Goal: Check status: Check status

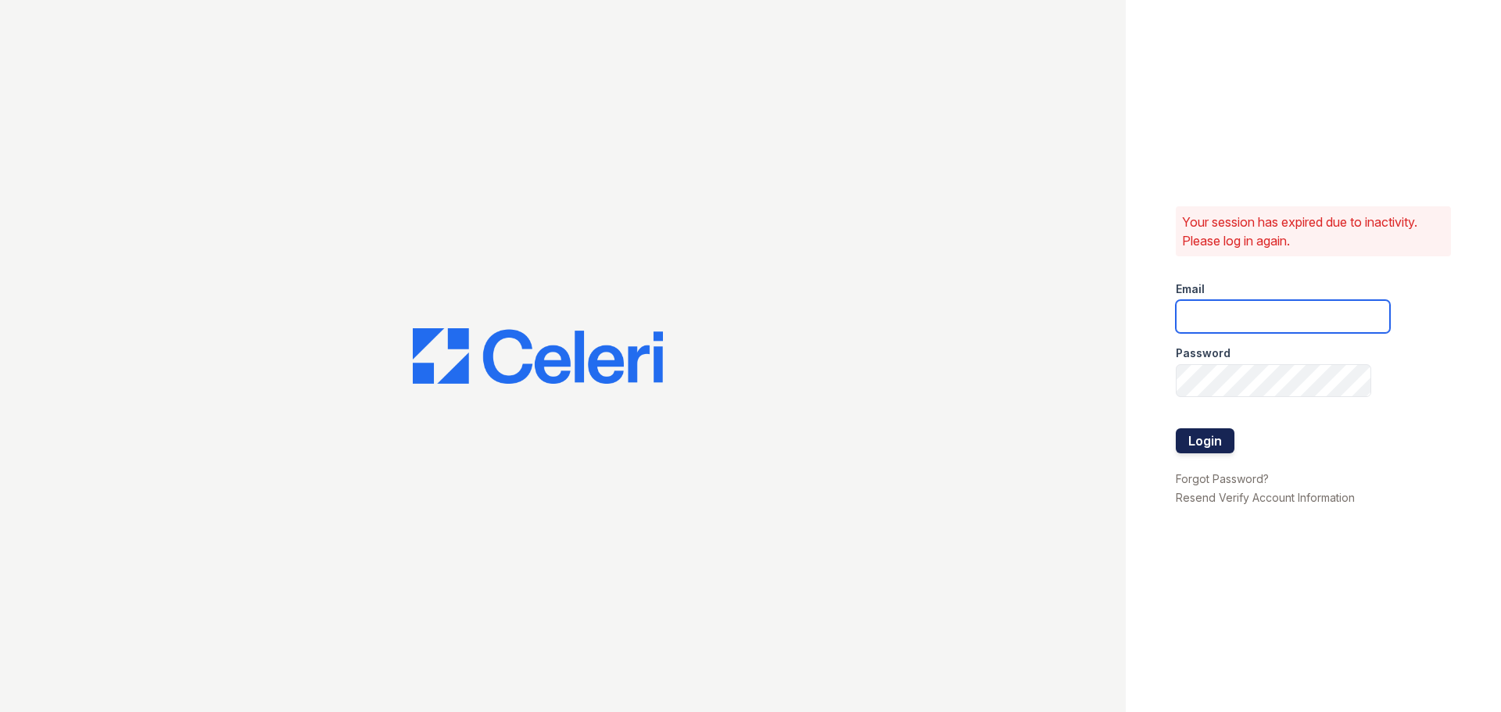
type input "crosby1@cafmanagement.com"
click at [1218, 443] on button "Login" at bounding box center [1205, 440] width 59 height 25
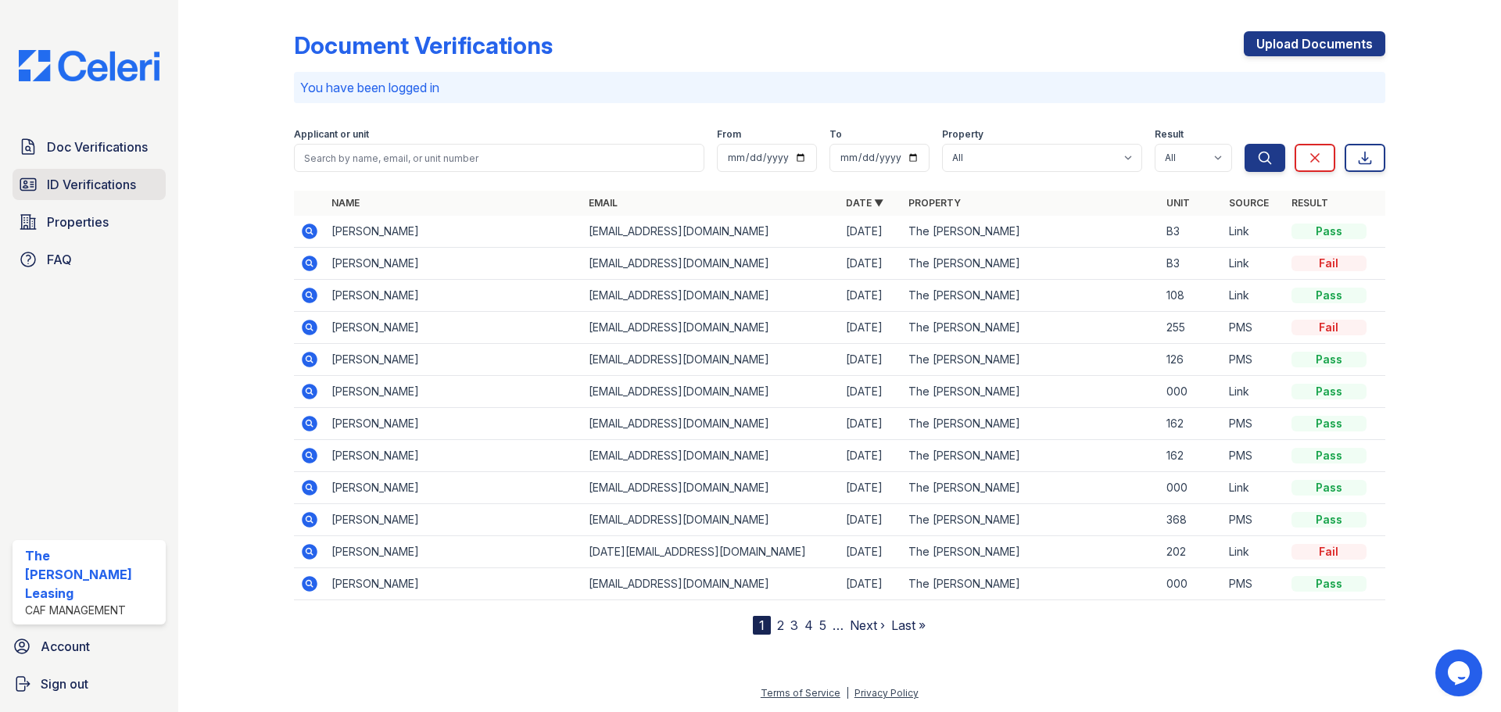
click at [120, 181] on span "ID Verifications" at bounding box center [91, 184] width 89 height 19
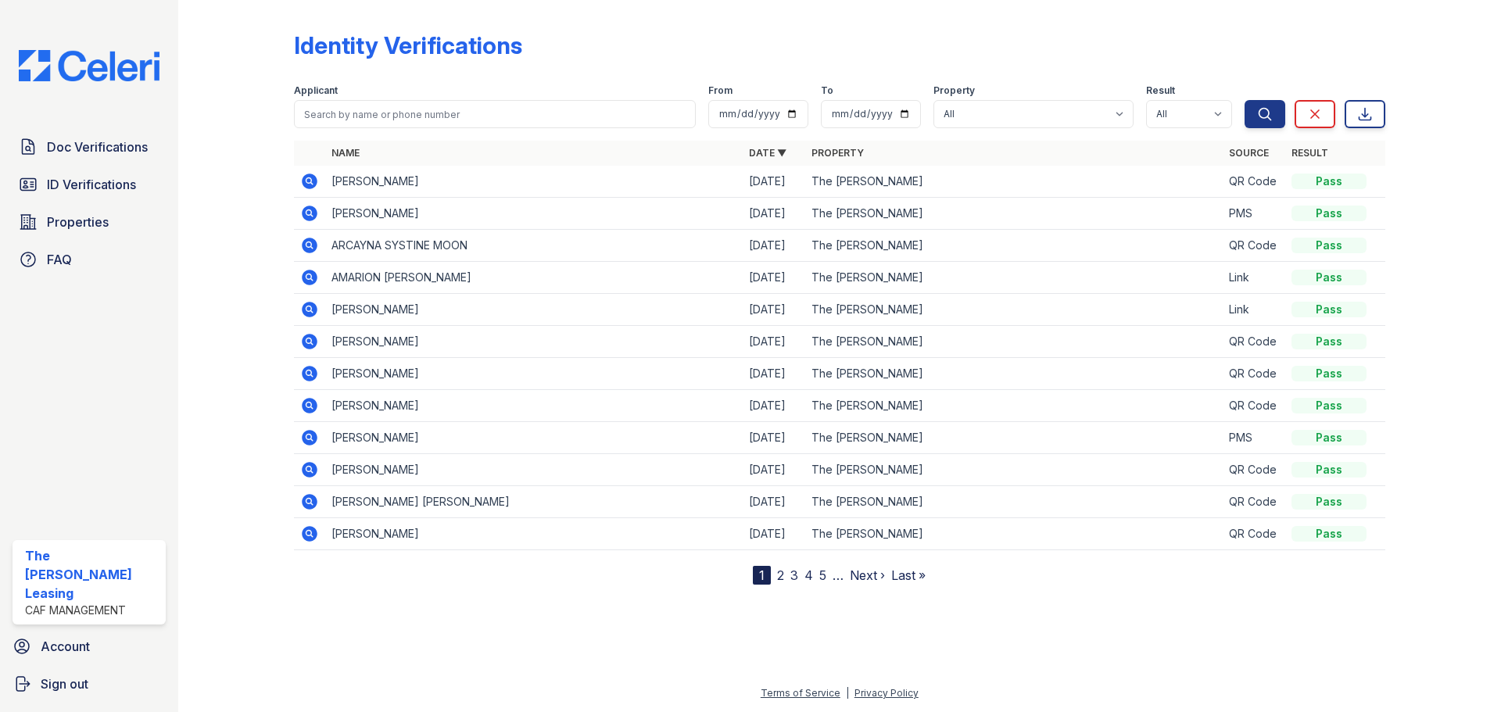
click at [312, 179] on icon at bounding box center [310, 182] width 16 height 16
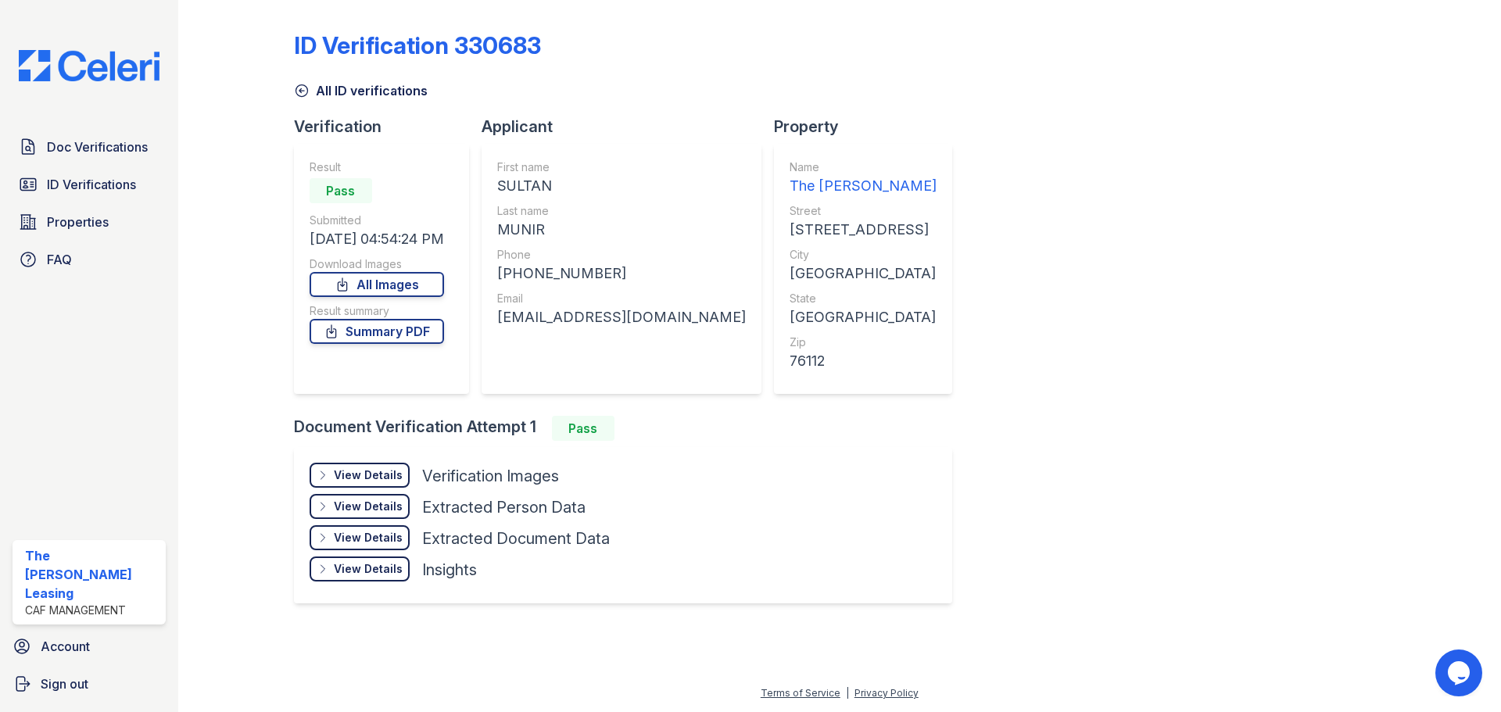
click at [364, 468] on div "View Details" at bounding box center [368, 475] width 69 height 16
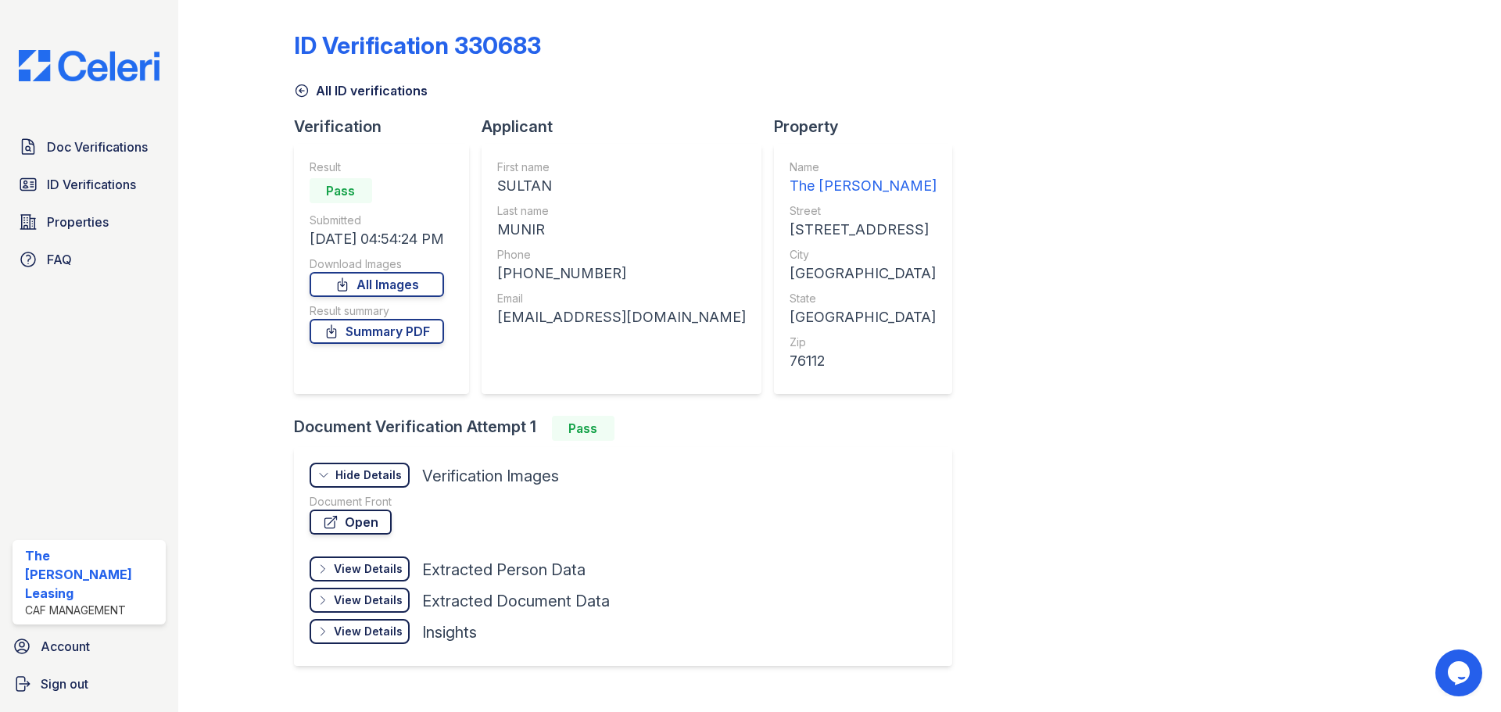
click at [355, 526] on link "Open" at bounding box center [351, 522] width 82 height 25
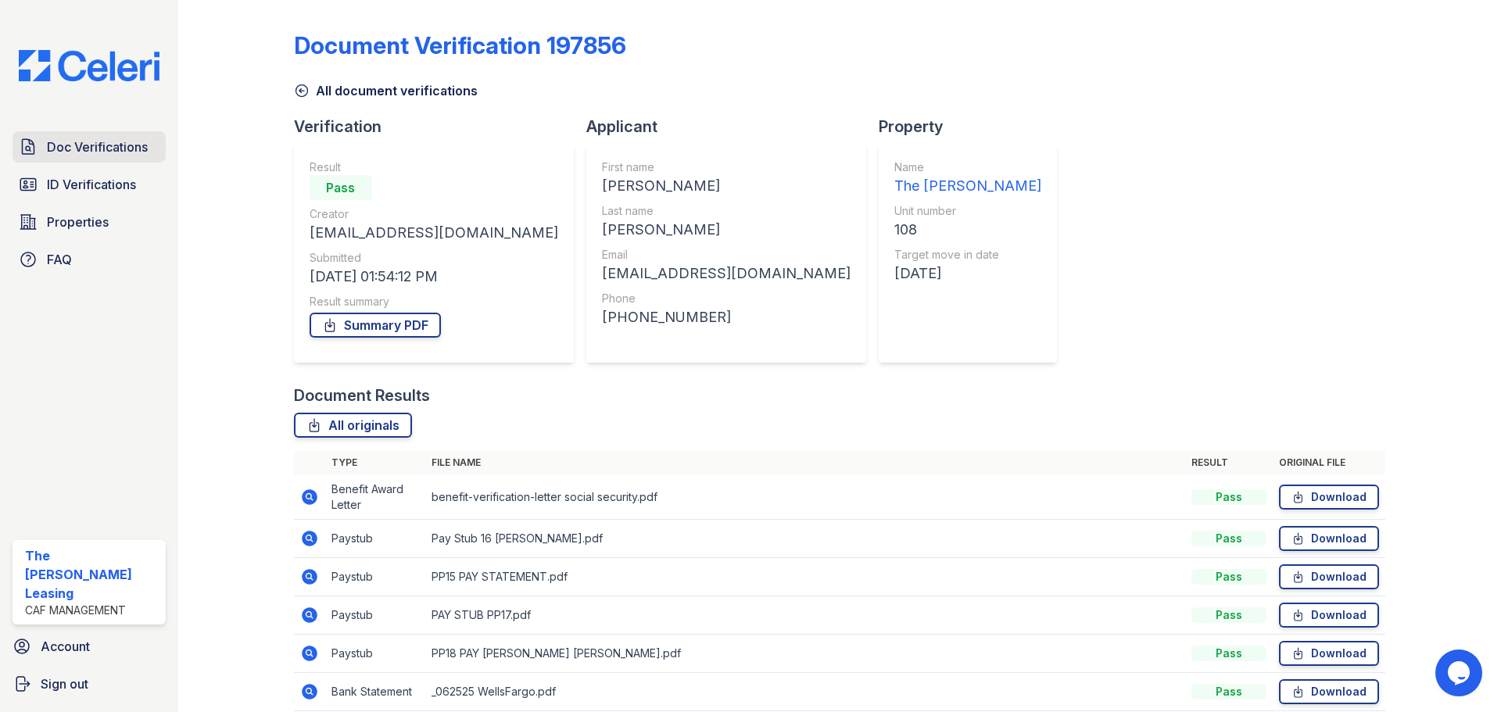
click at [109, 147] on span "Doc Verifications" at bounding box center [97, 147] width 101 height 19
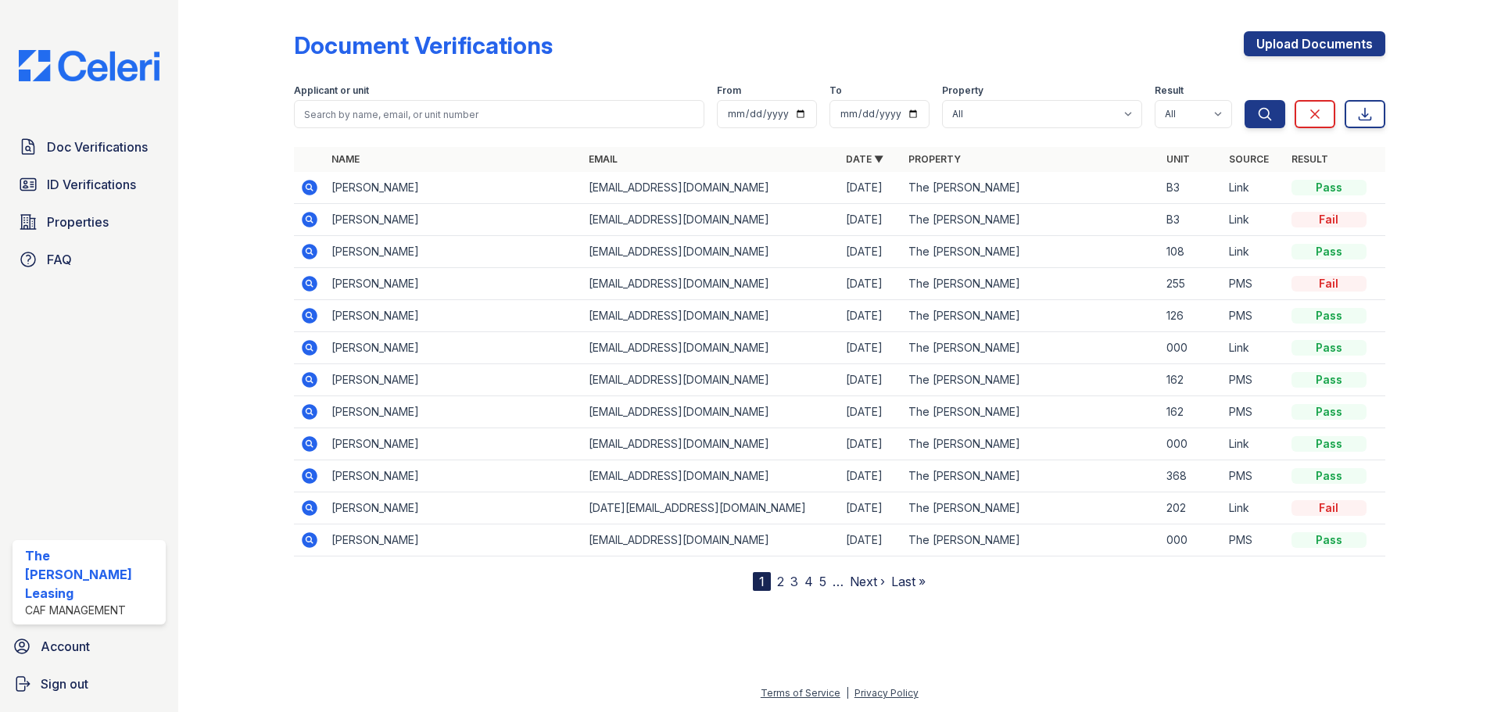
click at [302, 285] on icon at bounding box center [309, 283] width 19 height 19
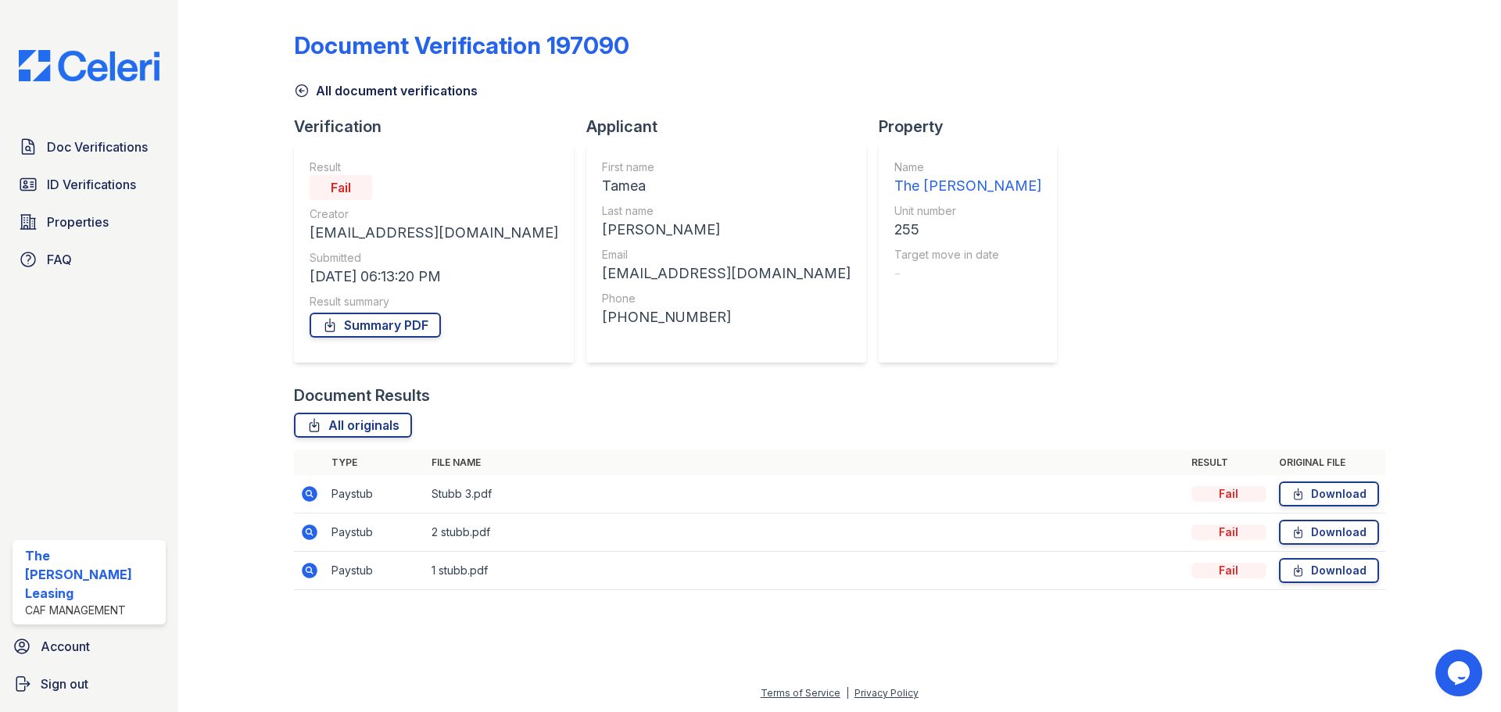
click at [300, 96] on icon at bounding box center [301, 91] width 12 height 12
